Goal: Ask a question

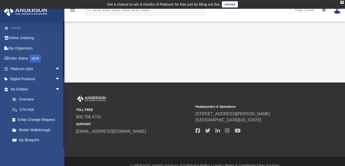
click at [22, 27] on link "Home" at bounding box center [36, 28] width 64 height 10
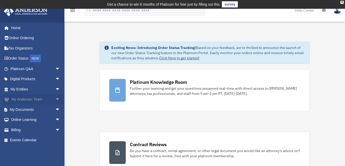
click at [34, 97] on link "My [PERSON_NAME] Team arrow_drop_down" at bounding box center [36, 99] width 64 height 10
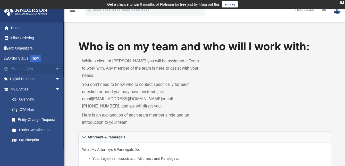
click at [55, 69] on span "arrow_drop_down" at bounding box center [60, 69] width 10 height 11
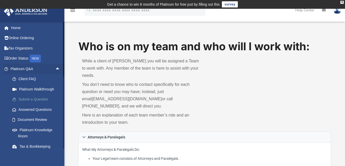
click at [43, 98] on link "Submit a Question" at bounding box center [37, 99] width 61 height 10
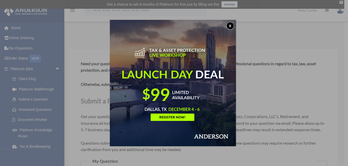
click at [233, 23] on button "x" at bounding box center [230, 26] width 8 height 8
